Goal: Information Seeking & Learning: Learn about a topic

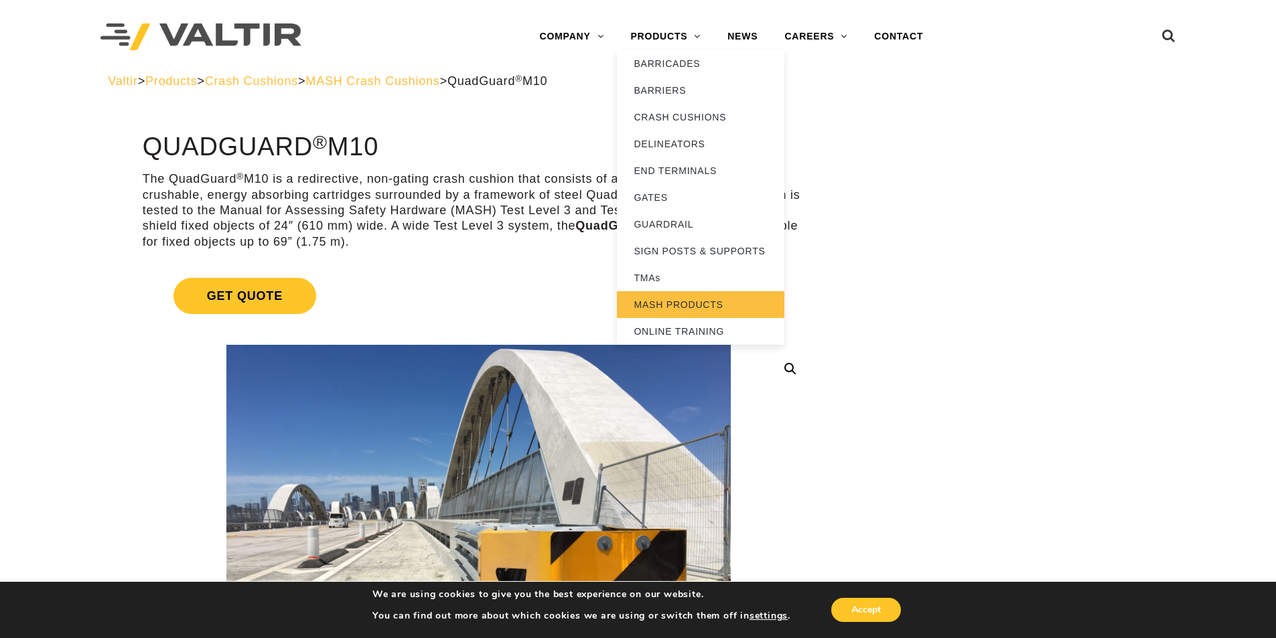
click at [683, 302] on link "MASH PRODUCTS" at bounding box center [700, 304] width 167 height 27
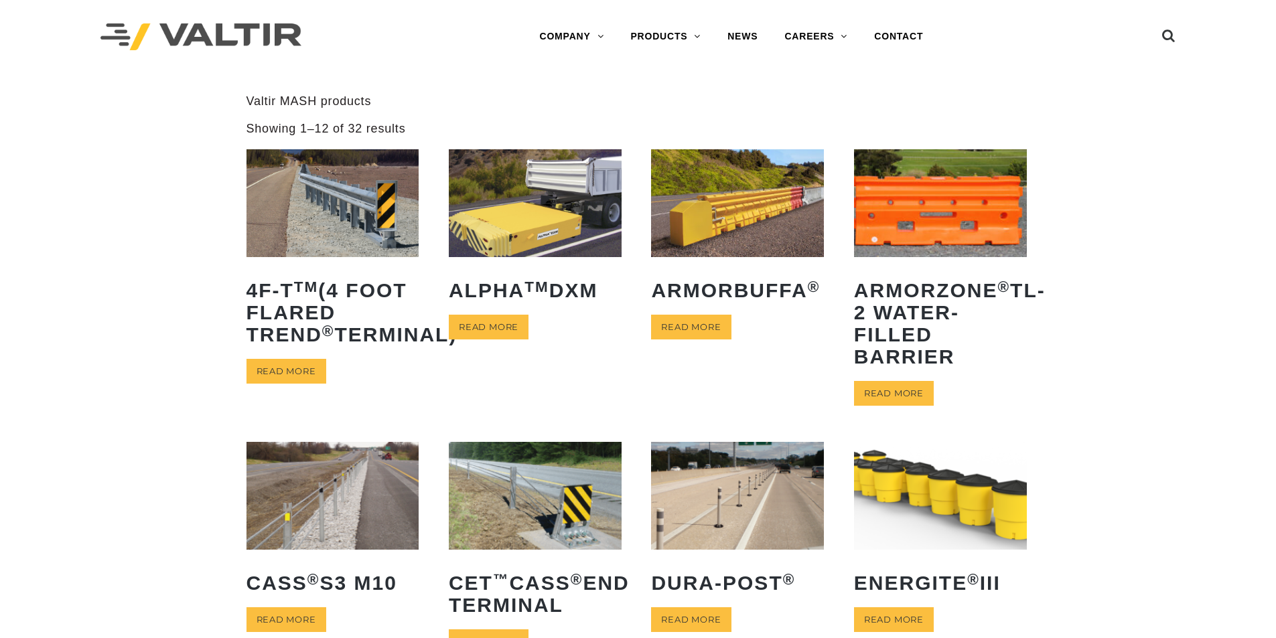
click at [322, 208] on img at bounding box center [332, 203] width 173 height 108
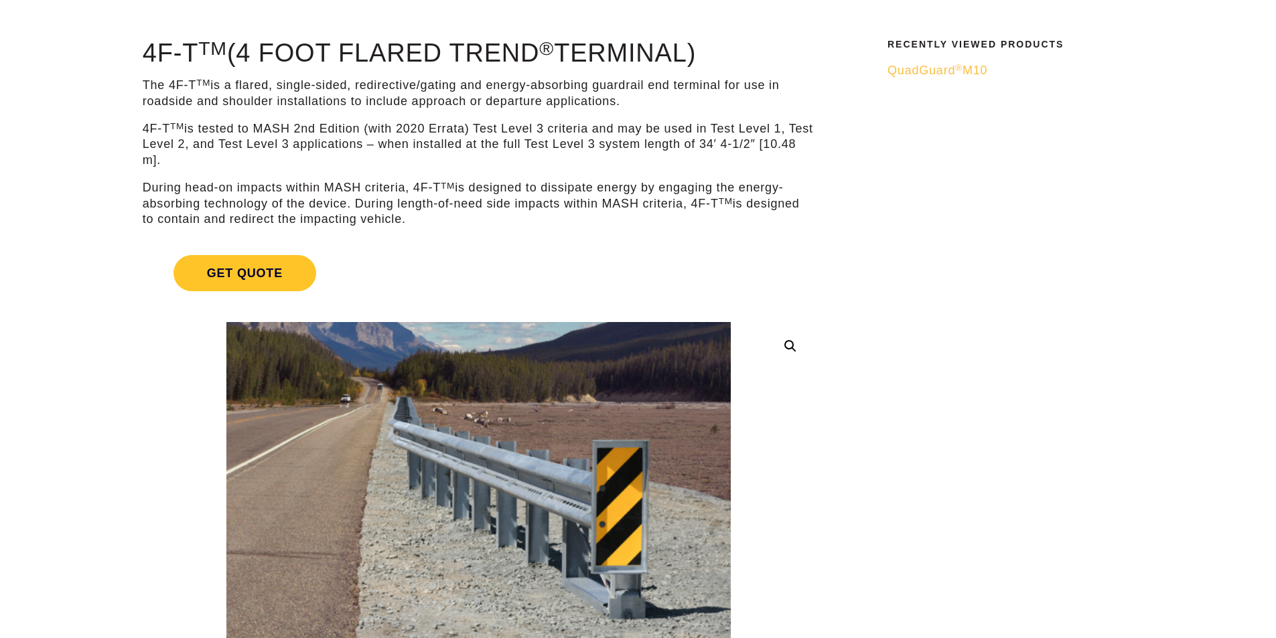
scroll to position [201, 0]
